Goal: Transaction & Acquisition: Purchase product/service

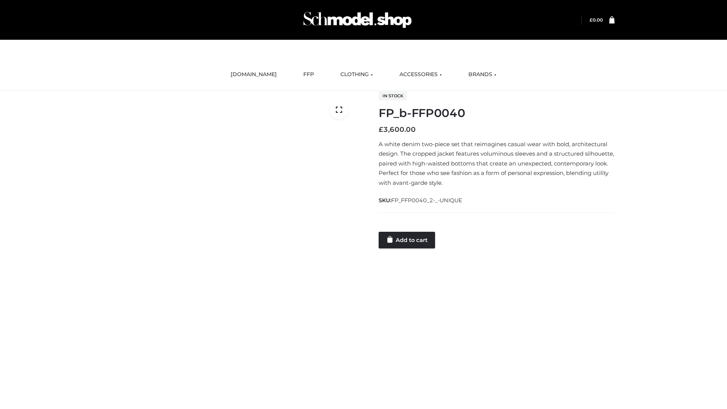
click at [407, 240] on link "Add to cart" at bounding box center [407, 240] width 56 height 17
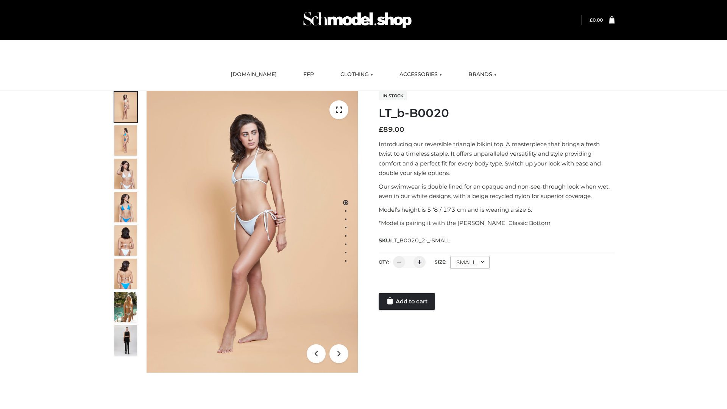
click at [407, 301] on link "Add to cart" at bounding box center [407, 301] width 56 height 17
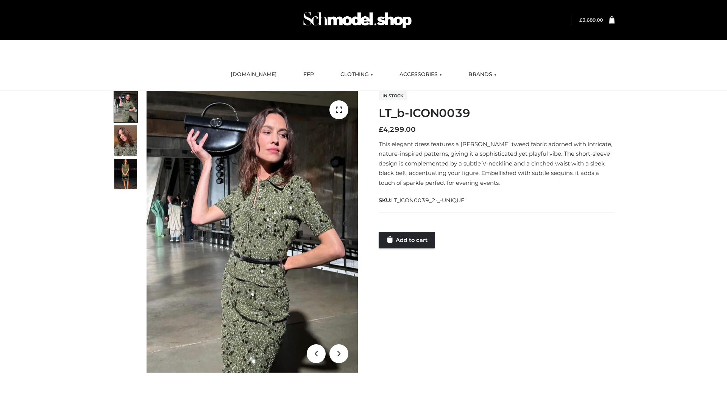
click at [407, 240] on link "Add to cart" at bounding box center [407, 240] width 56 height 17
